Goal: Navigation & Orientation: Find specific page/section

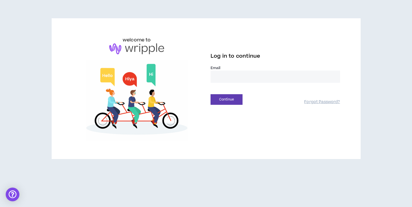
click at [222, 77] on input "email" at bounding box center [276, 77] width 130 height 12
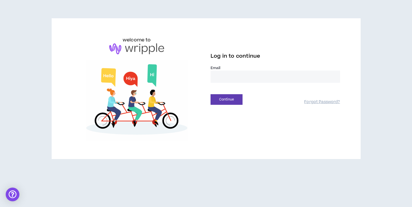
click at [227, 77] on input "email" at bounding box center [276, 77] width 130 height 12
click at [236, 79] on input "email" at bounding box center [276, 77] width 130 height 12
click at [278, 75] on input "email" at bounding box center [276, 77] width 130 height 12
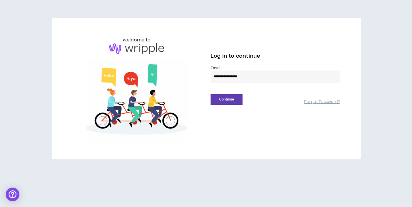
type input "**********"
click at [211, 94] on button "Continue" at bounding box center [227, 99] width 32 height 11
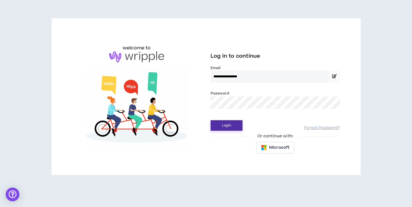
click at [230, 123] on button "Login" at bounding box center [227, 125] width 32 height 11
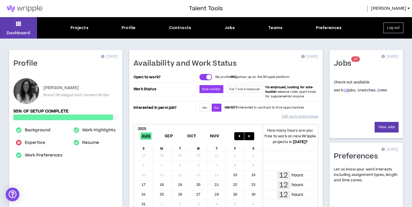
click at [358, 90] on link "1" at bounding box center [359, 90] width 2 height 5
